Goal: Task Accomplishment & Management: Use online tool/utility

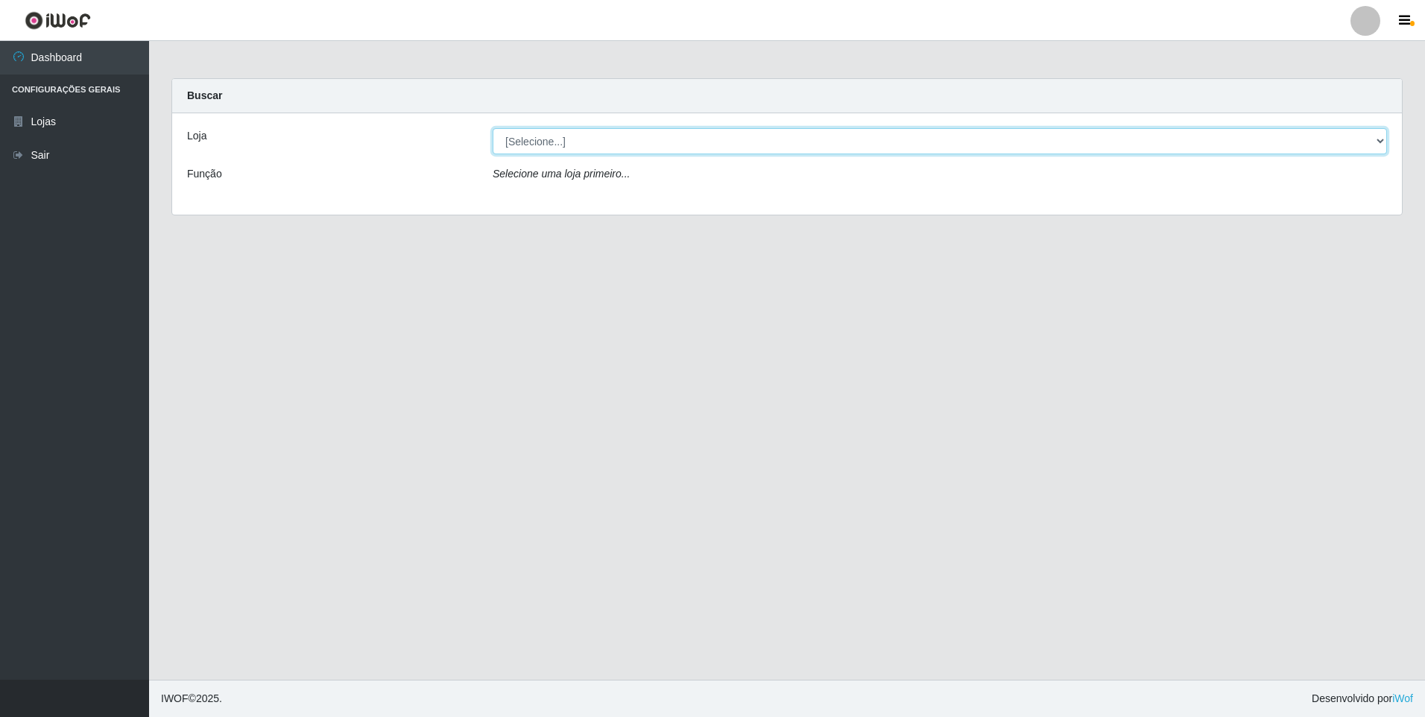
click at [556, 146] on select "[Selecione...] Atacado Vem - [STREET_ADDRESS]" at bounding box center [940, 141] width 895 height 26
select select "461"
click at [493, 128] on select "[Selecione...] Atacado Vem - [STREET_ADDRESS]" at bounding box center [940, 141] width 895 height 26
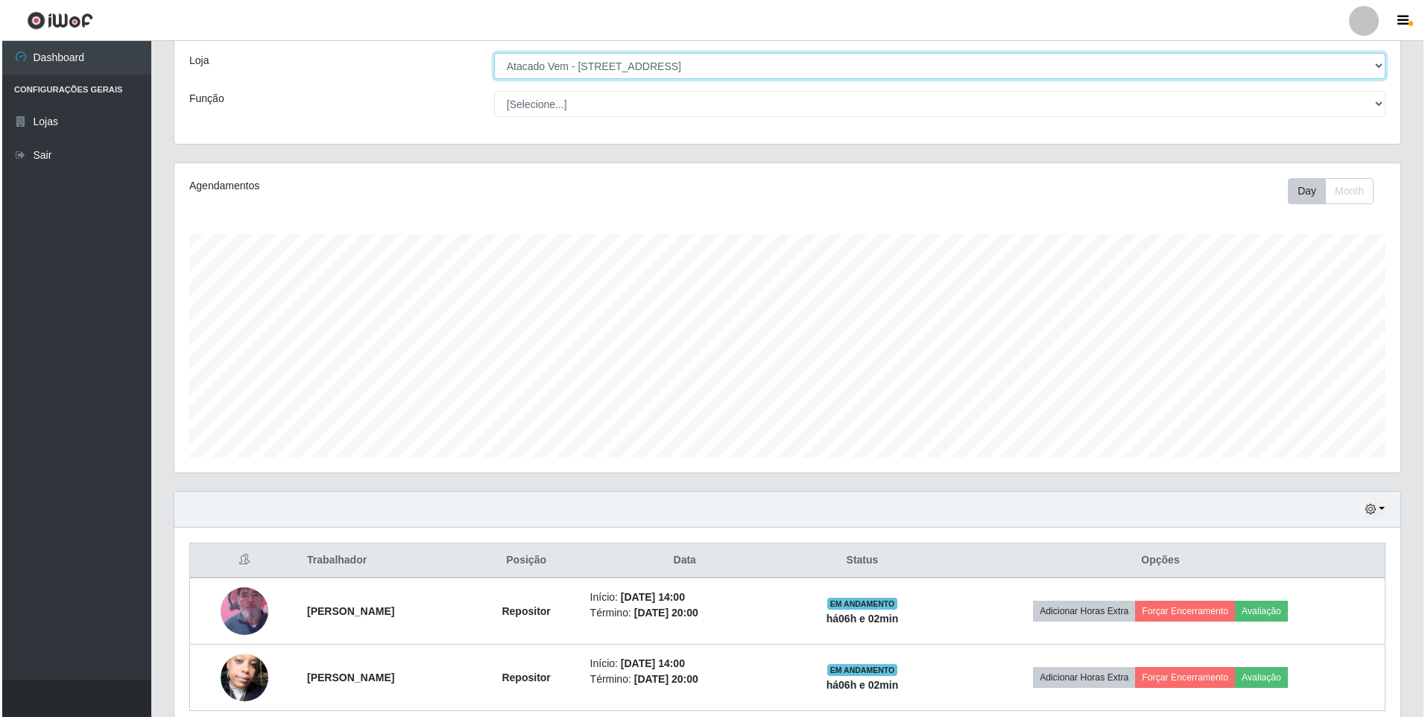
scroll to position [140, 0]
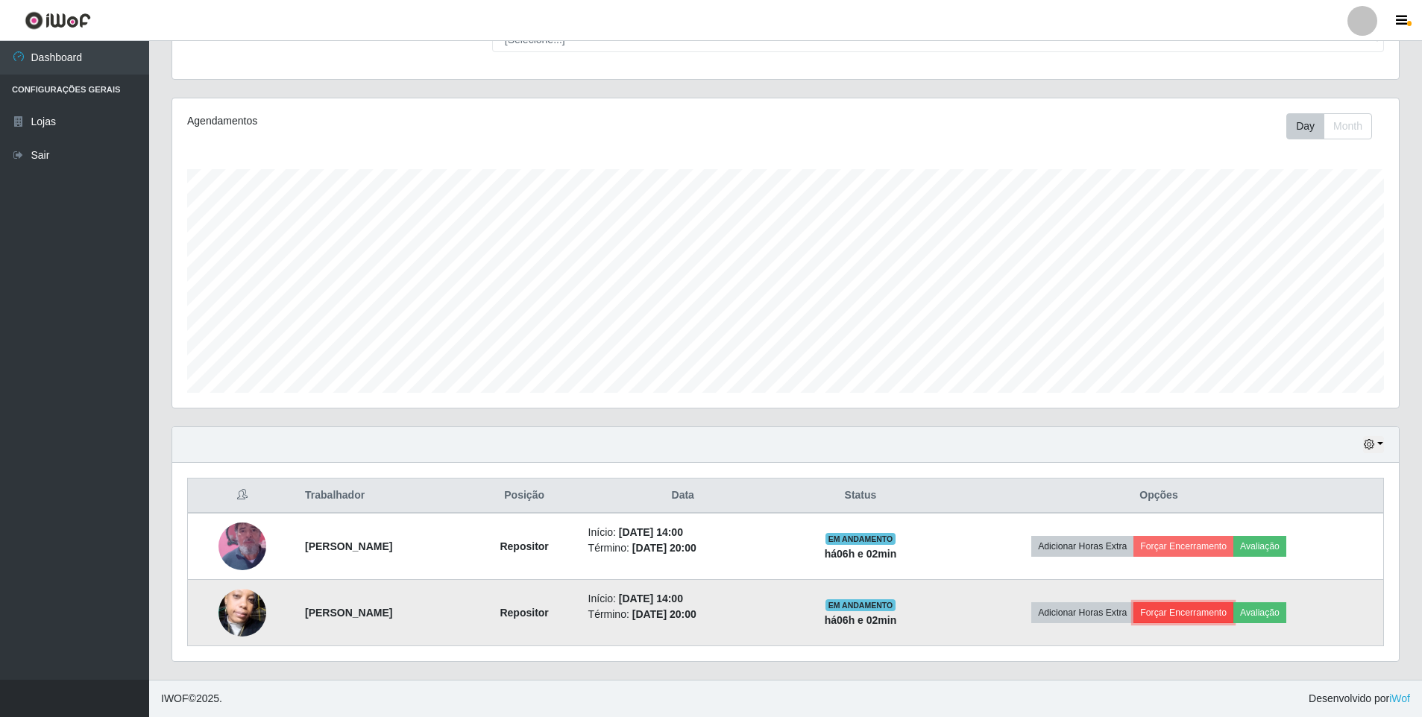
click at [1219, 612] on button "Forçar Encerramento" at bounding box center [1183, 612] width 100 height 21
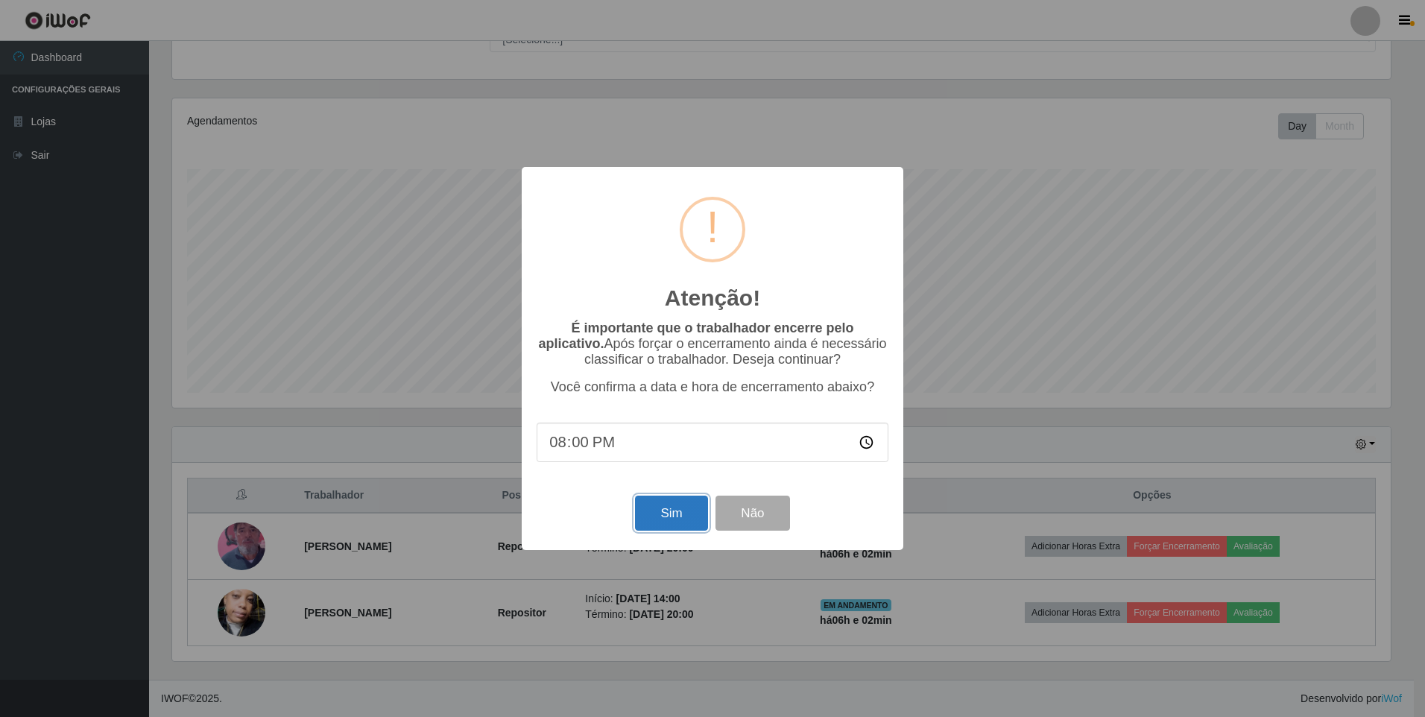
click at [671, 513] on button "Sim" at bounding box center [671, 513] width 72 height 35
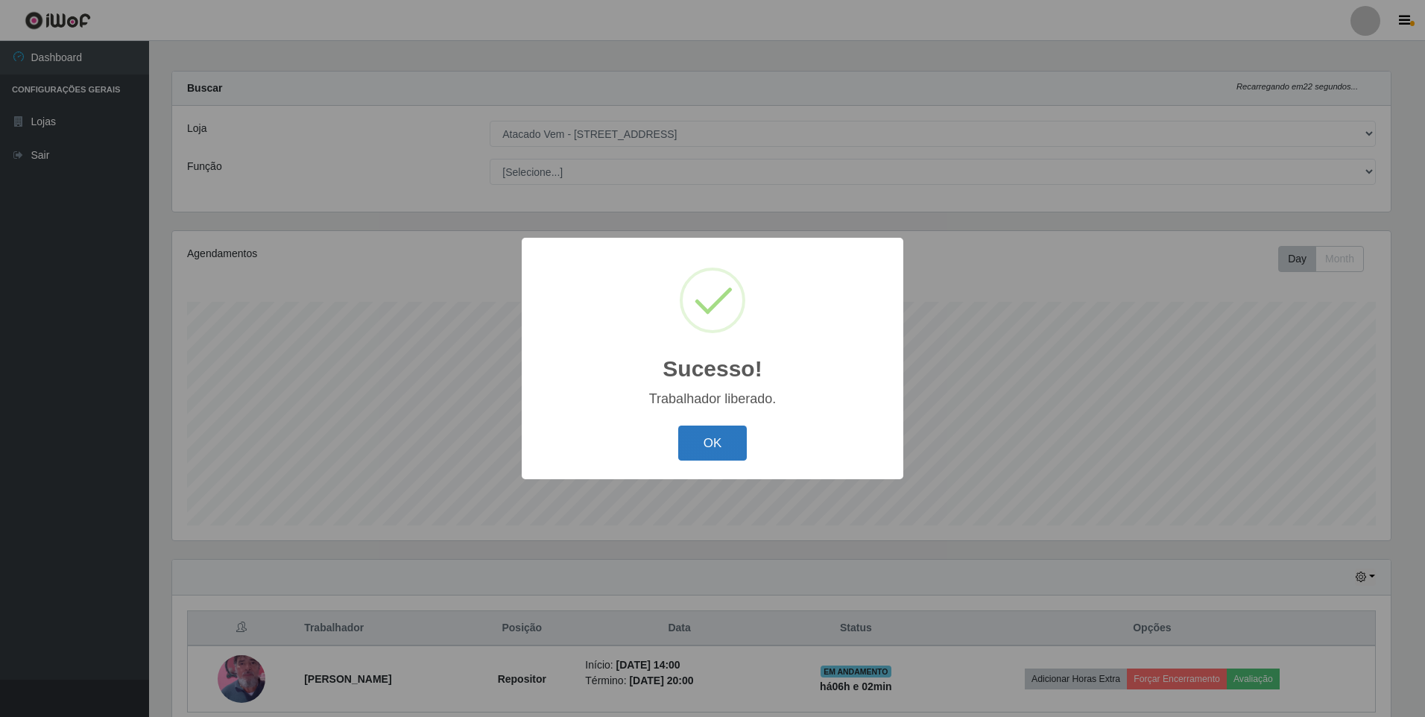
click at [737, 445] on button "OK" at bounding box center [712, 443] width 69 height 35
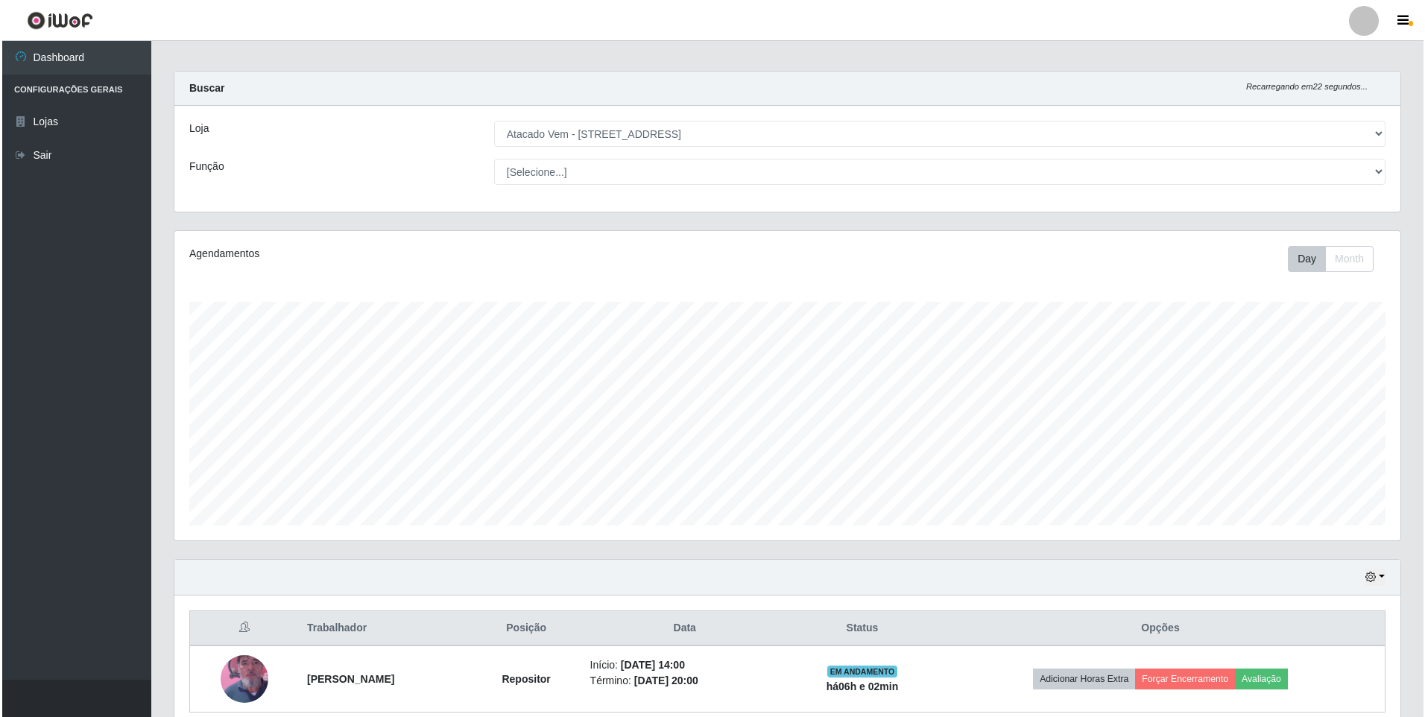
scroll to position [309, 1226]
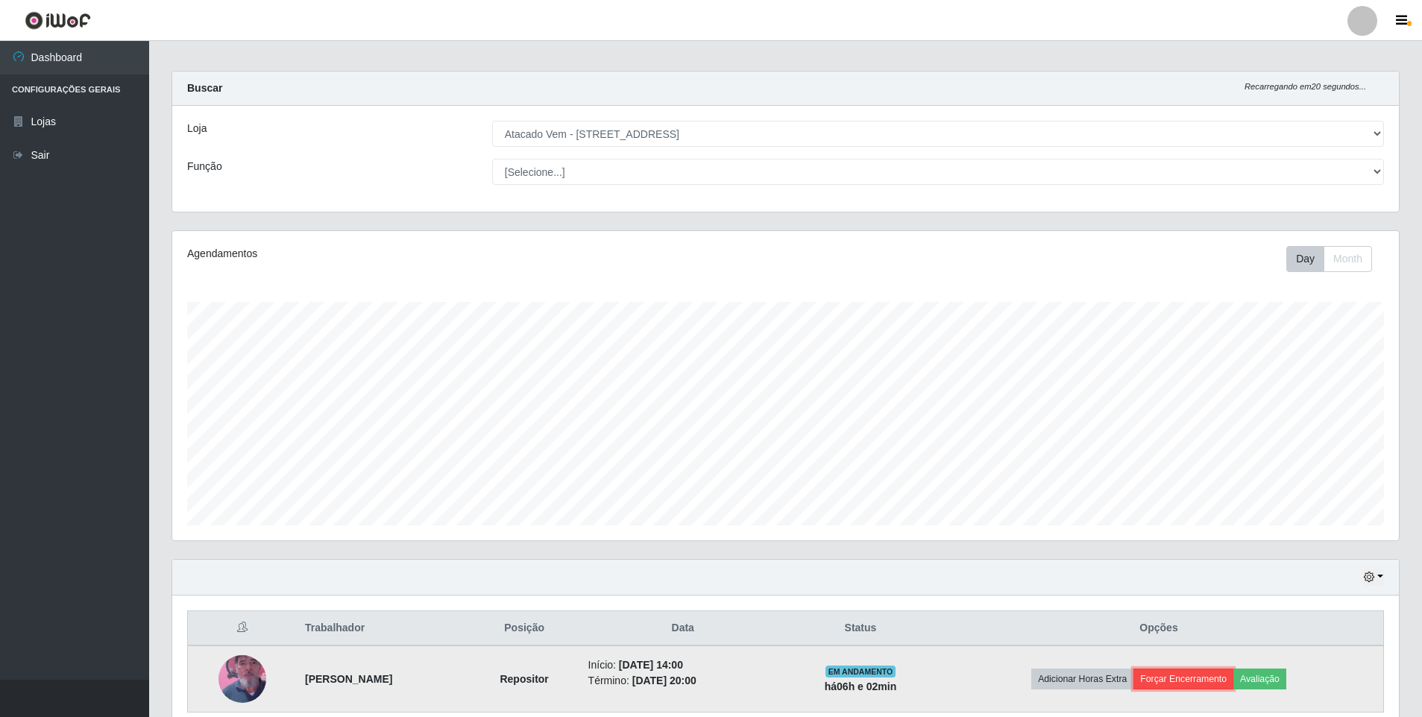
click at [1188, 681] on button "Forçar Encerramento" at bounding box center [1183, 679] width 100 height 21
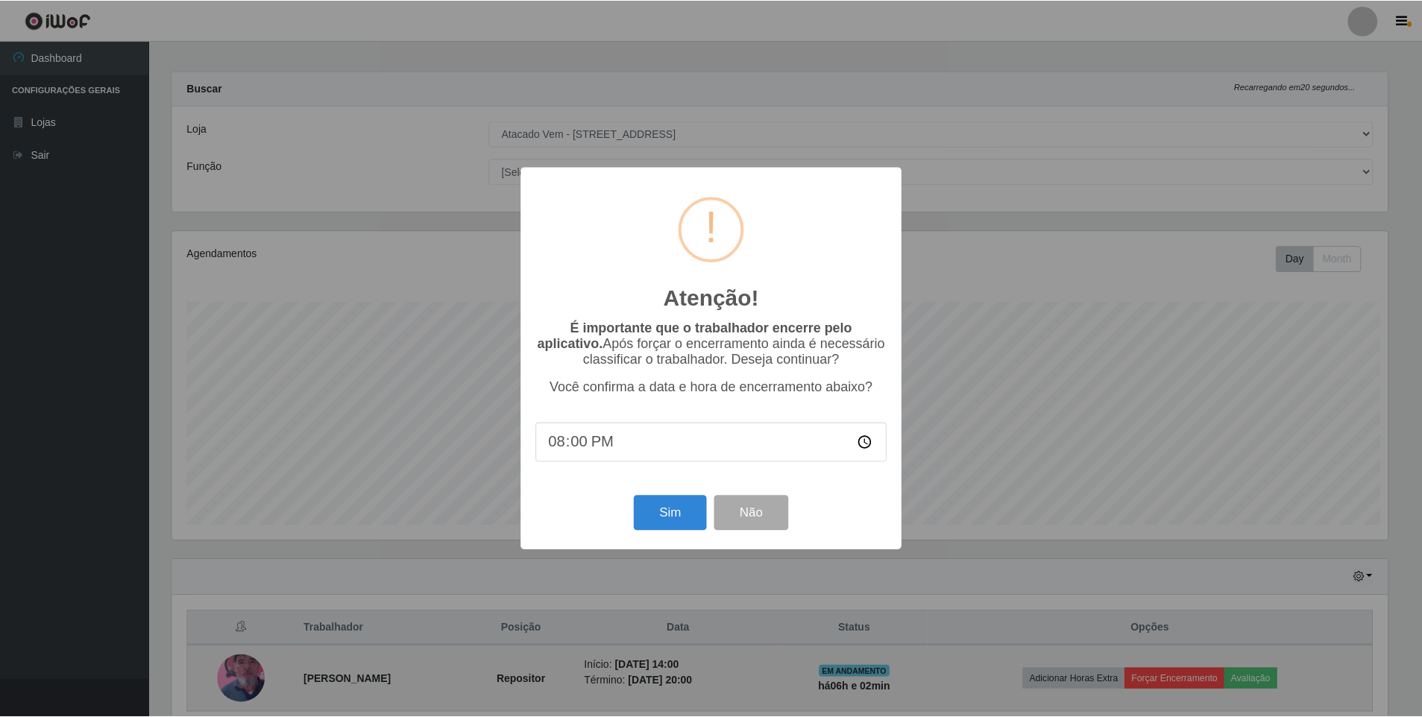
scroll to position [309, 1219]
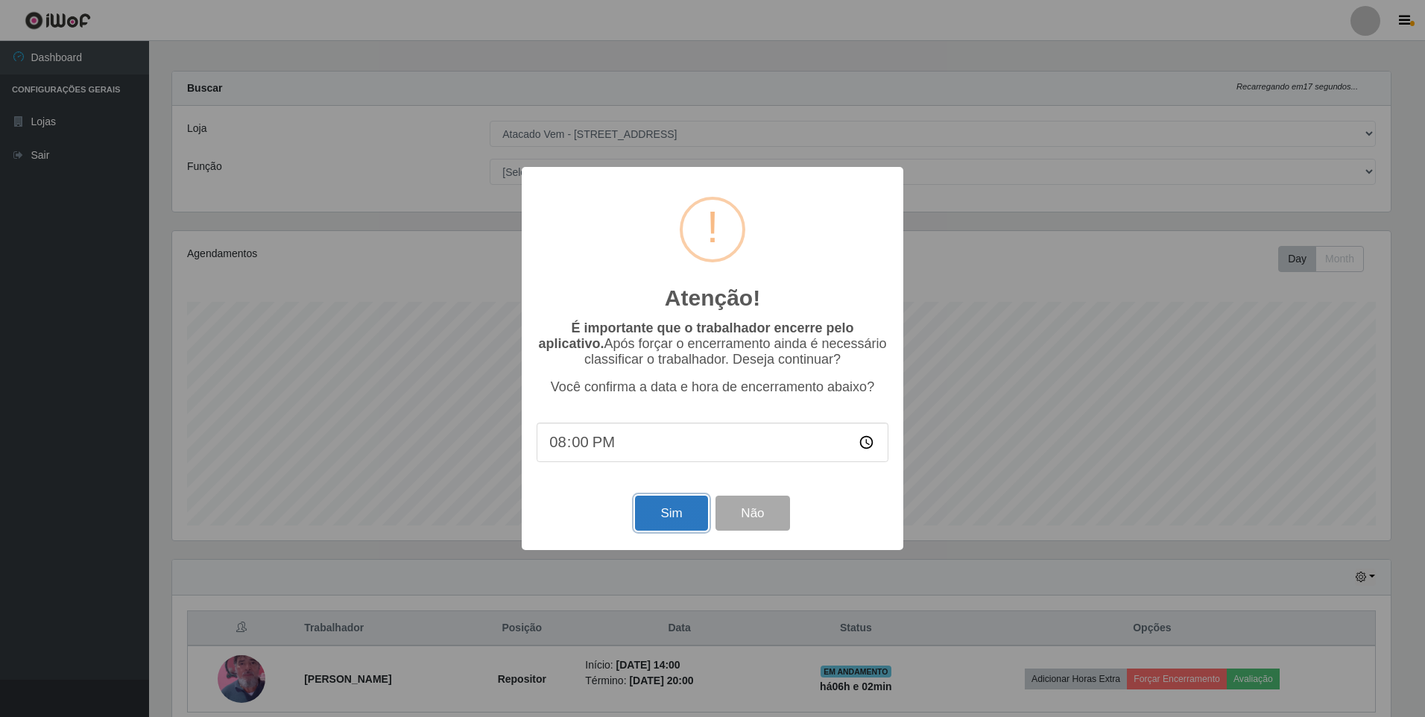
click at [680, 517] on button "Sim" at bounding box center [671, 513] width 72 height 35
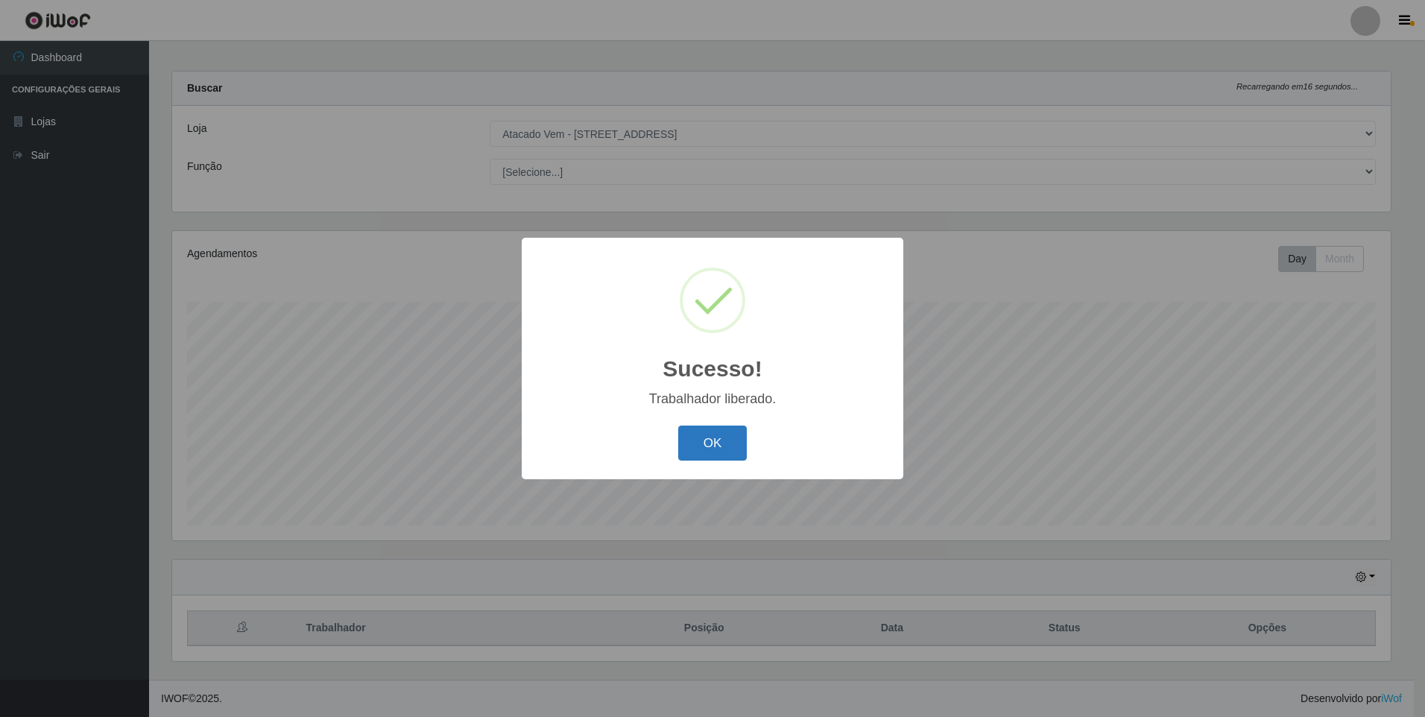
click at [716, 445] on button "OK" at bounding box center [712, 443] width 69 height 35
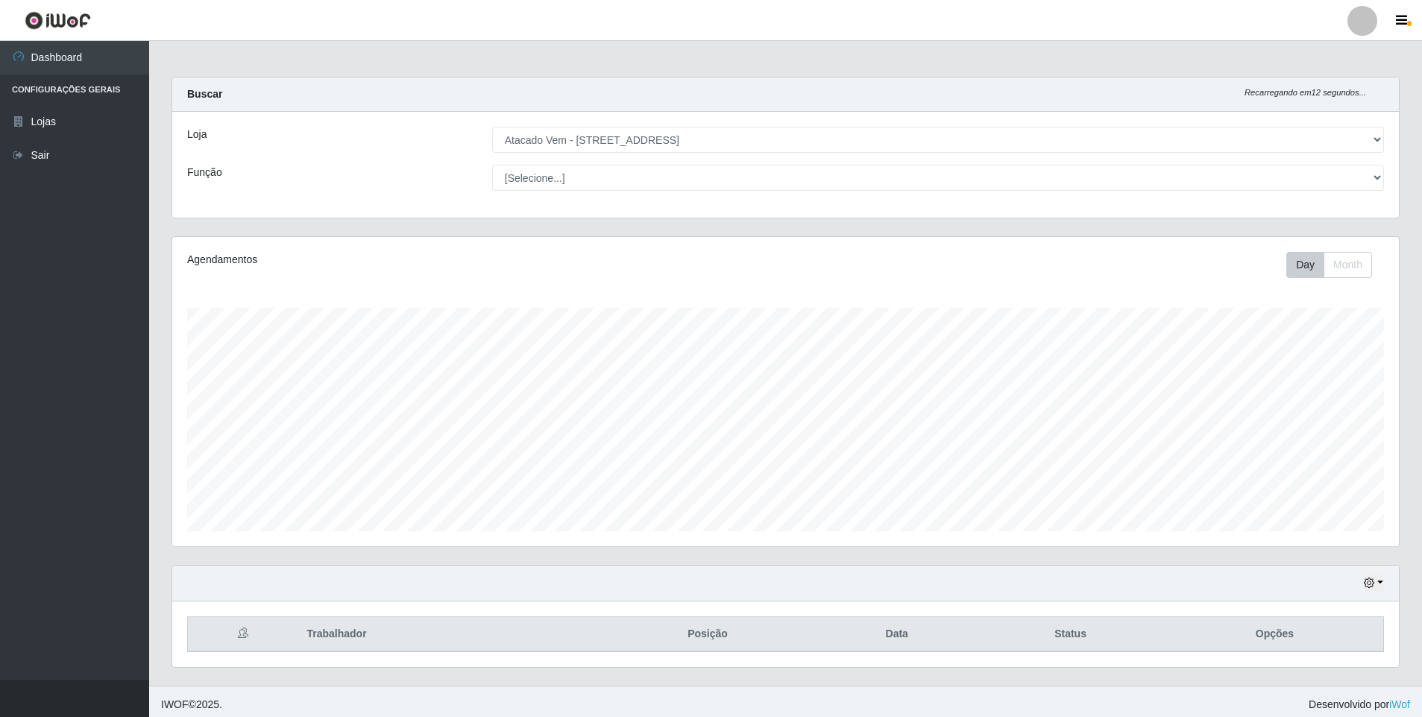
scroll to position [0, 0]
click at [516, 683] on div "Hoje 1 dia 3 dias 1 Semana Não encerrados Trabalhador Posição Data Status Opções" at bounding box center [785, 627] width 1250 height 121
click at [508, 678] on div "Hoje 1 dia 3 dias 1 Semana Não encerrados Trabalhador Posição Data Status Opções" at bounding box center [785, 627] width 1250 height 121
